Goal: Communication & Community: Participate in discussion

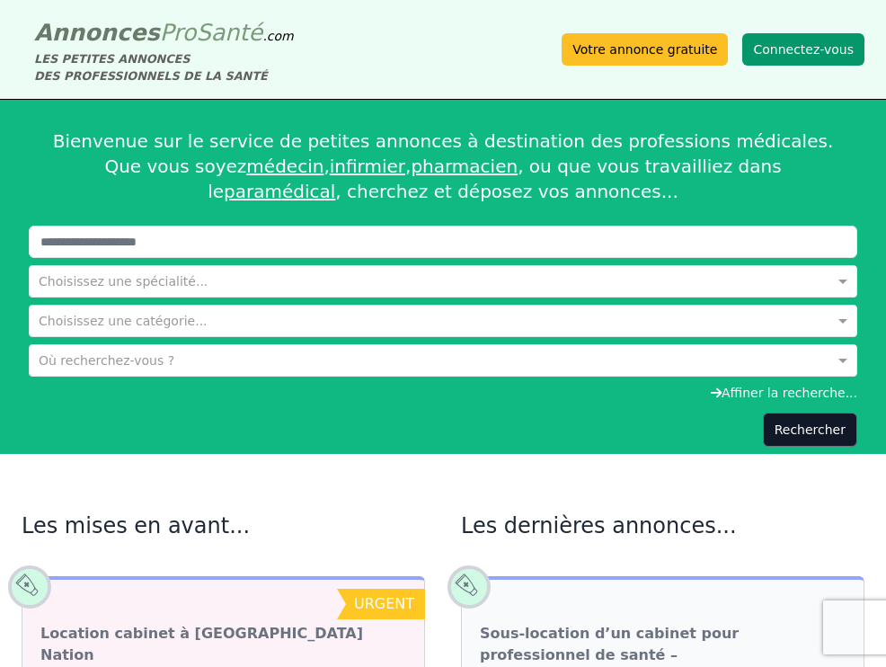
click at [842, 57] on button "Connectez-vous" at bounding box center [803, 49] width 122 height 32
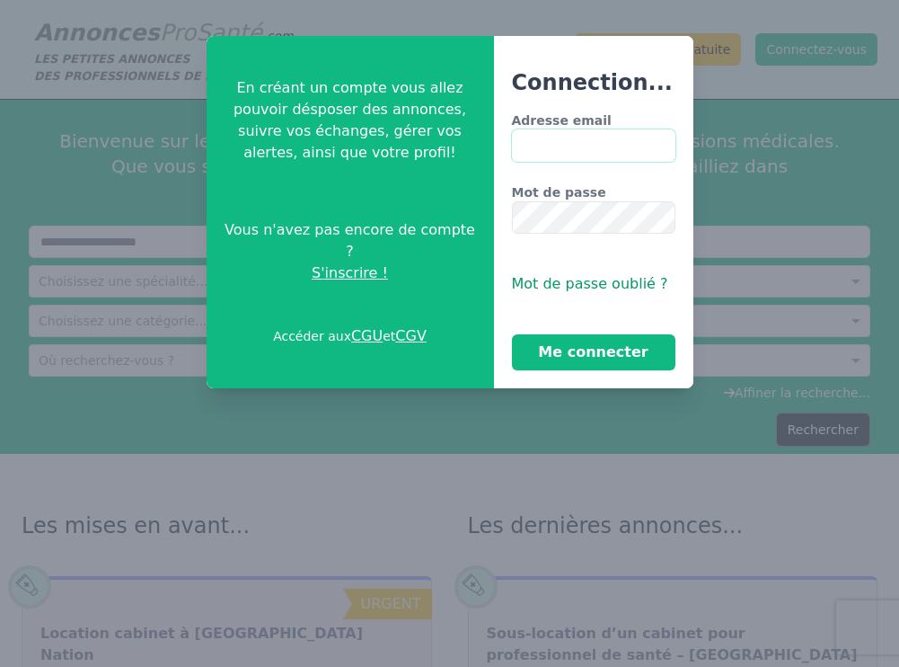
click at [579, 149] on input "Adresse email" at bounding box center [594, 145] width 164 height 32
type input "**********"
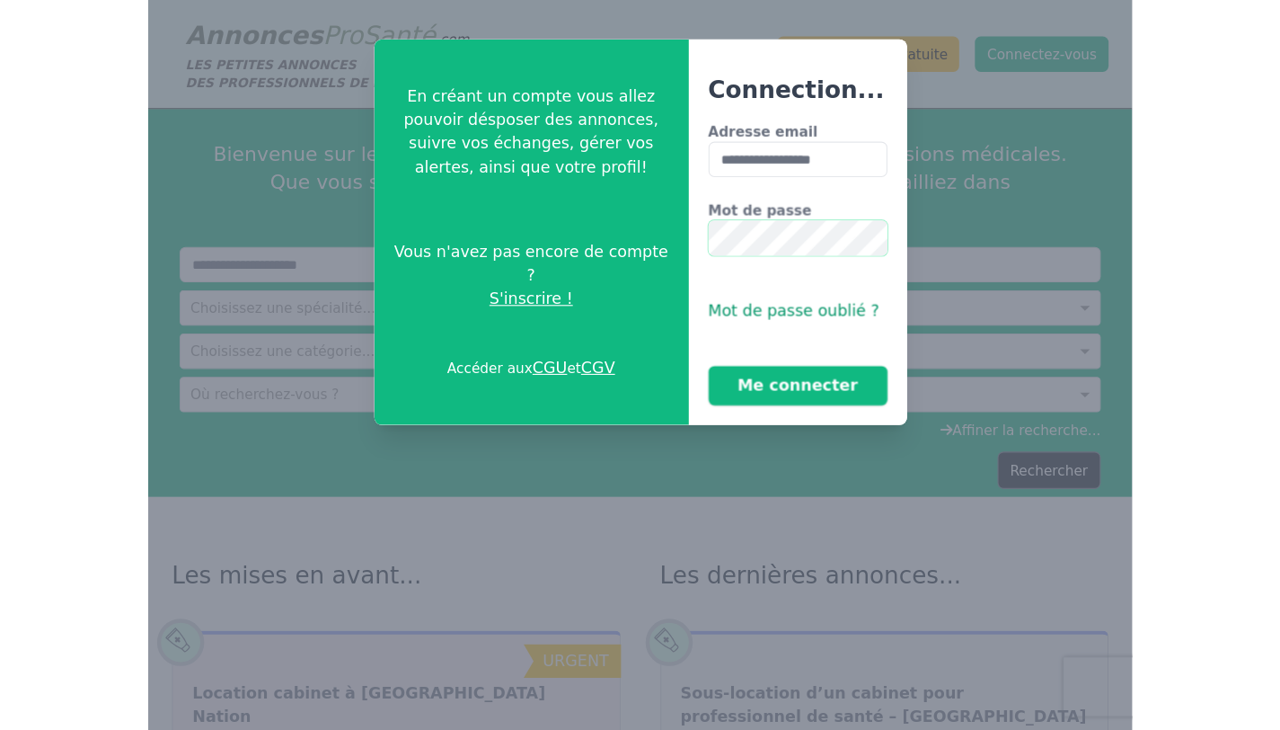
scroll to position [0, 16]
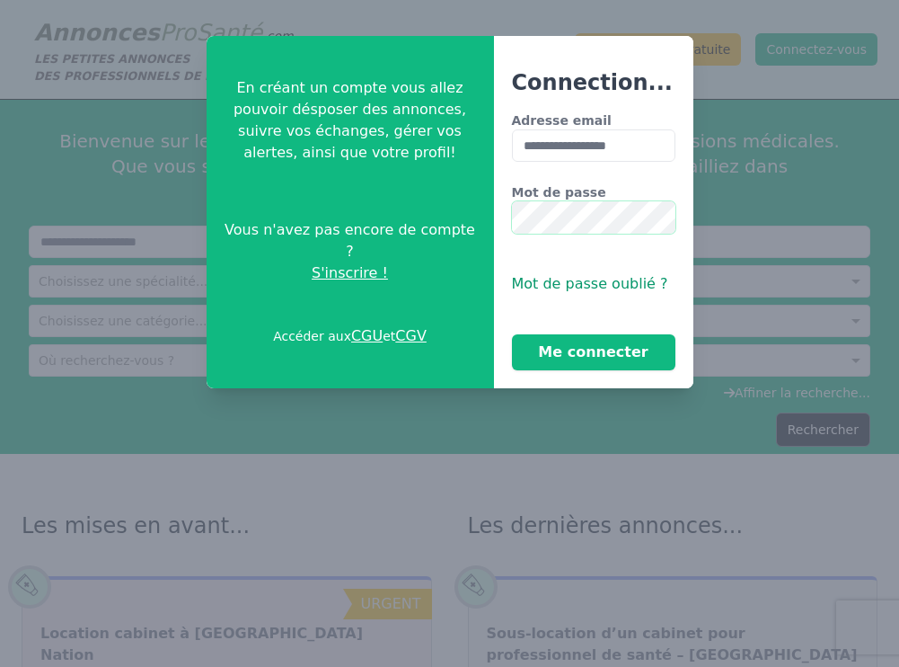
click at [512, 334] on button "Me connecter" at bounding box center [594, 352] width 164 height 36
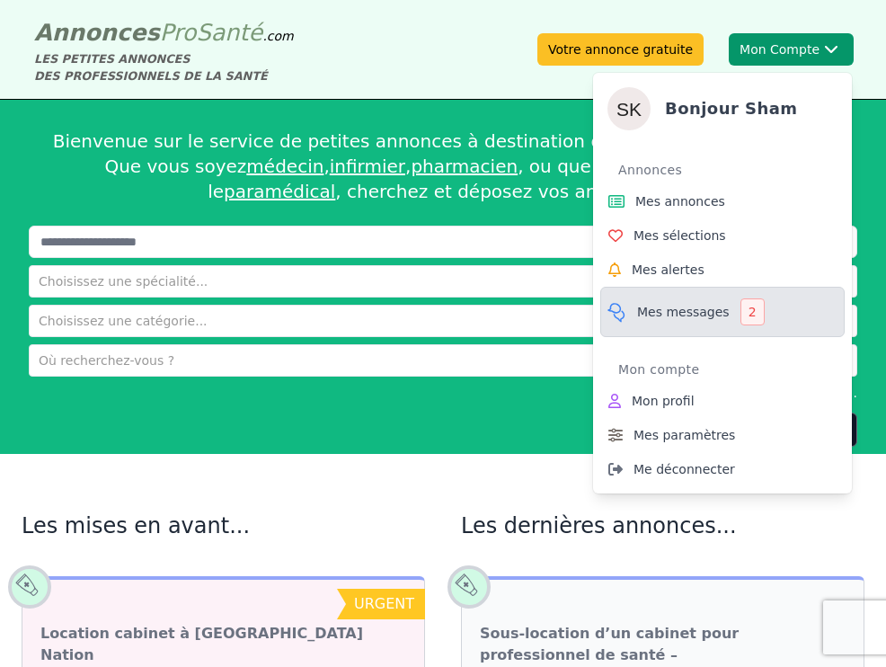
click at [663, 312] on span "Mes messages" at bounding box center [683, 312] width 93 height 18
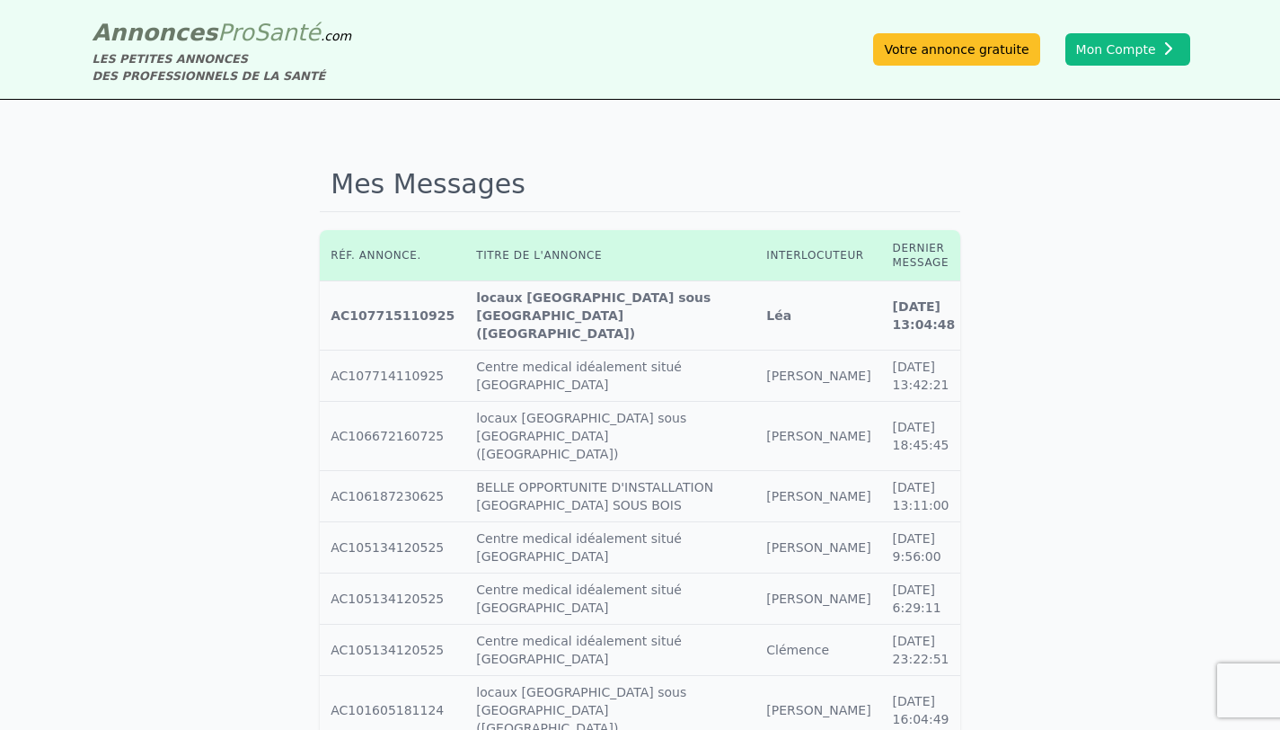
click at [885, 309] on icon at bounding box center [985, 315] width 16 height 13
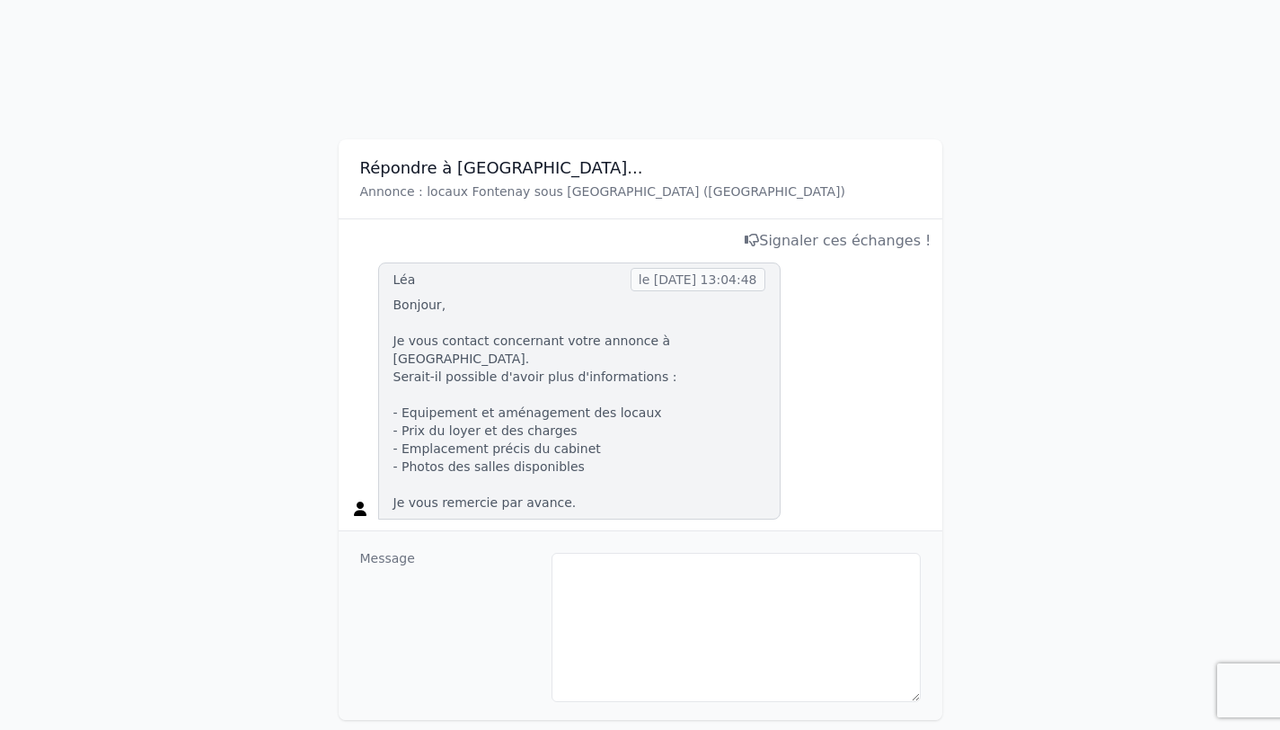
scroll to position [180, 0]
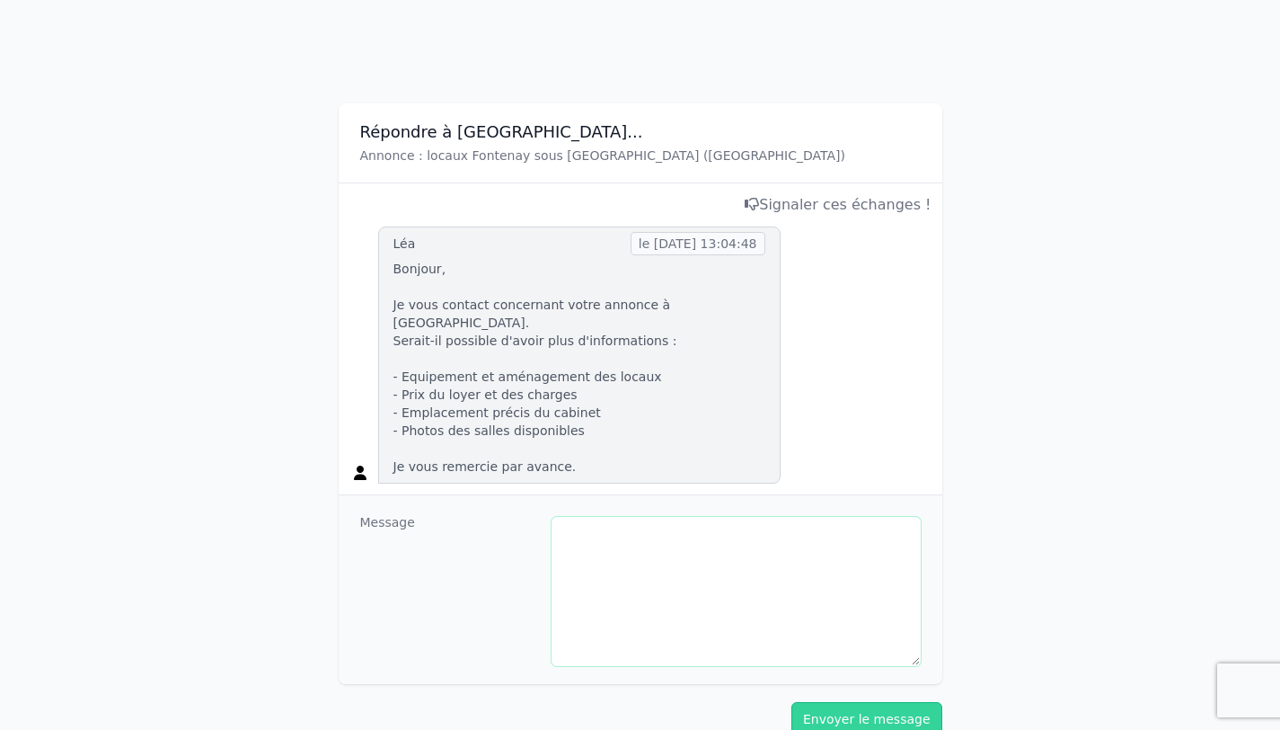
click at [661, 548] on textarea at bounding box center [736, 591] width 369 height 149
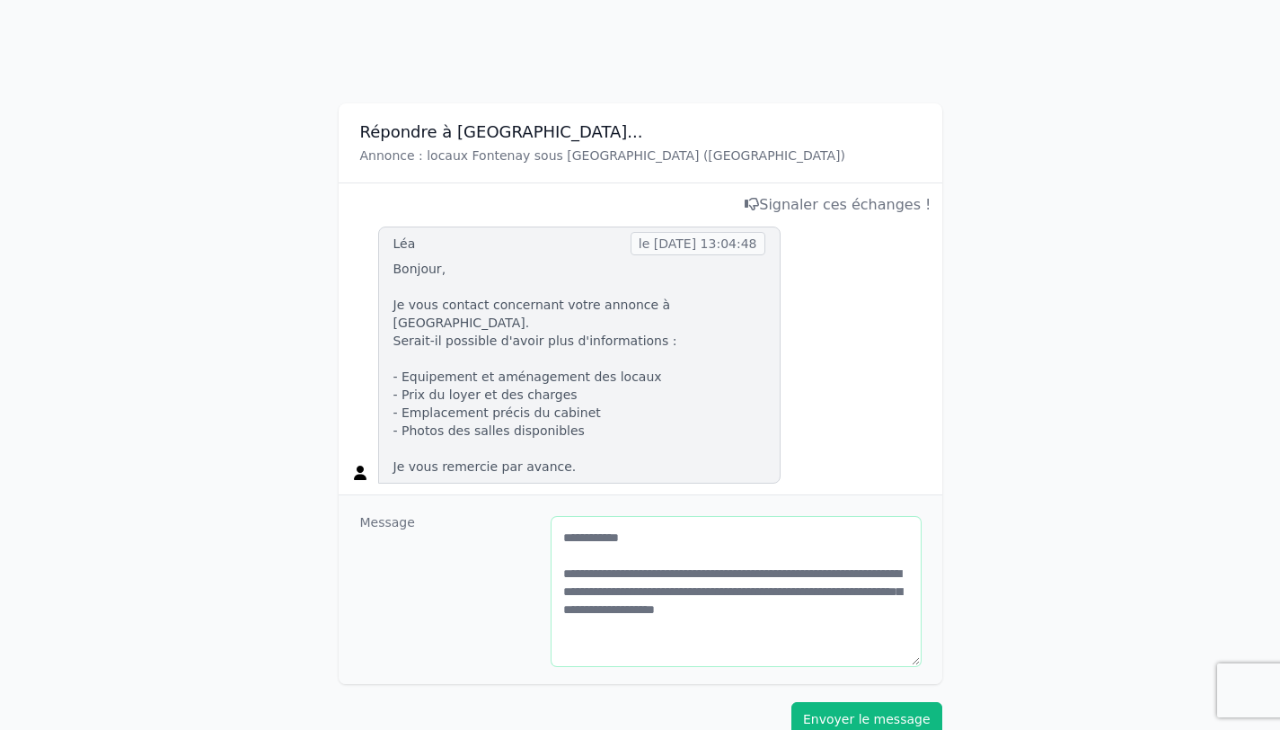
type textarea "**********"
click at [876, 666] on button "Envoyer le message" at bounding box center [867, 719] width 151 height 34
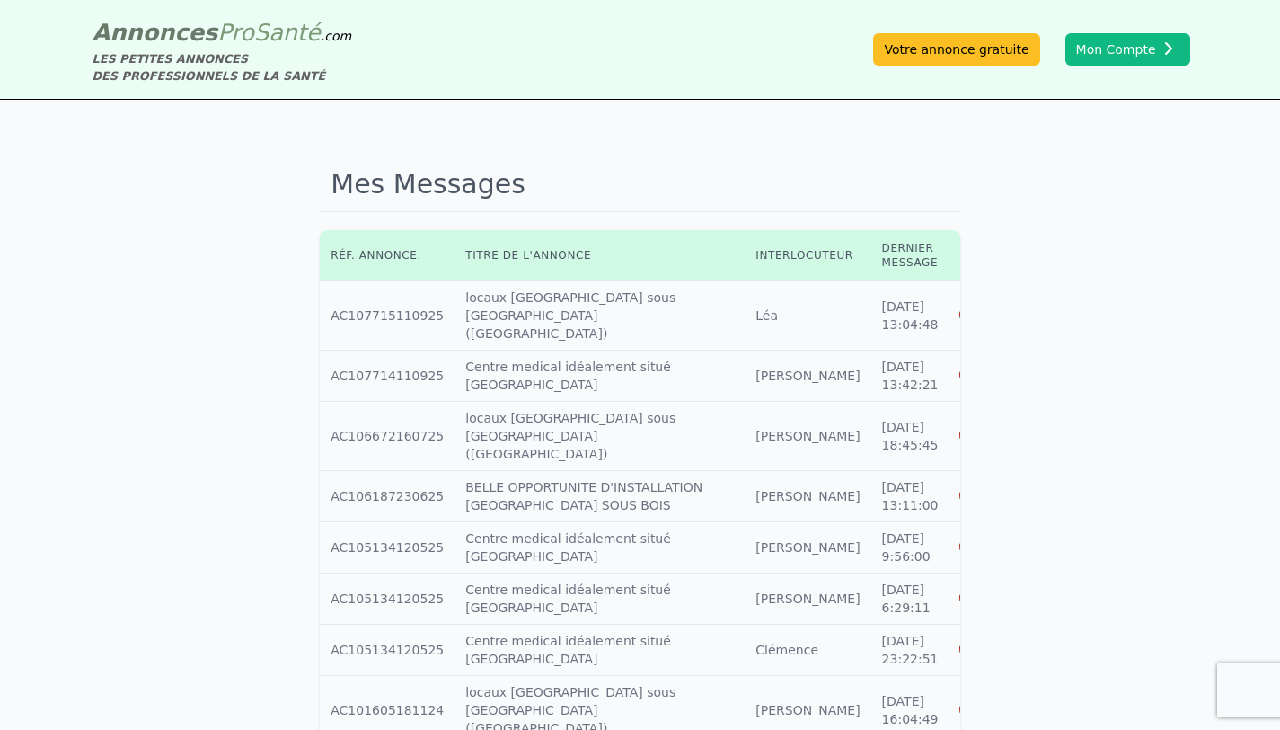
click at [885, 369] on icon at bounding box center [968, 375] width 16 height 13
